Goal: Find specific page/section: Find specific page/section

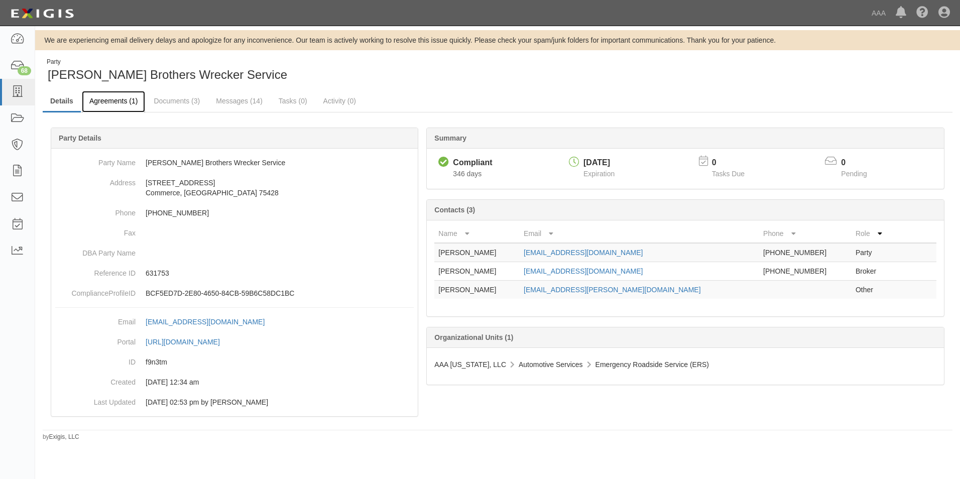
click at [123, 98] on link "Agreements (1)" at bounding box center [113, 102] width 63 height 22
click at [109, 101] on link "Agreements (1)" at bounding box center [113, 102] width 63 height 22
